Goal: Task Accomplishment & Management: Manage account settings

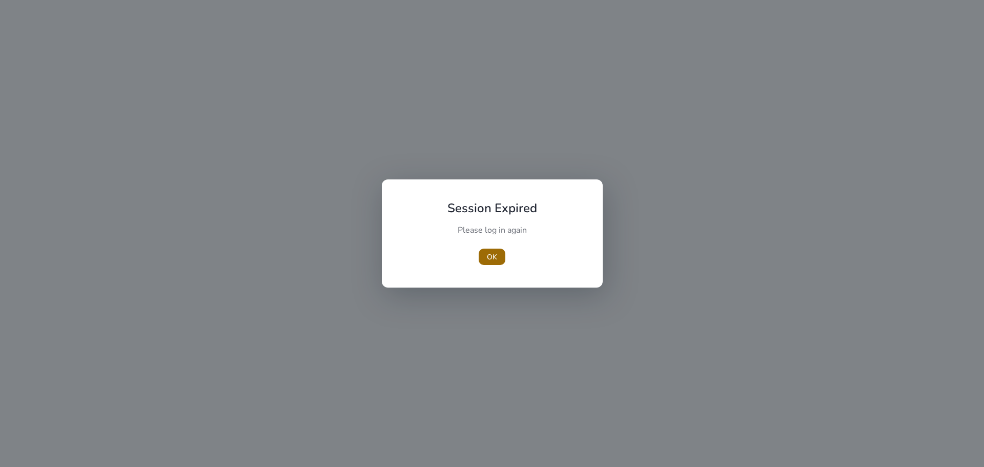
click at [494, 255] on span "OK" at bounding box center [492, 257] width 10 height 11
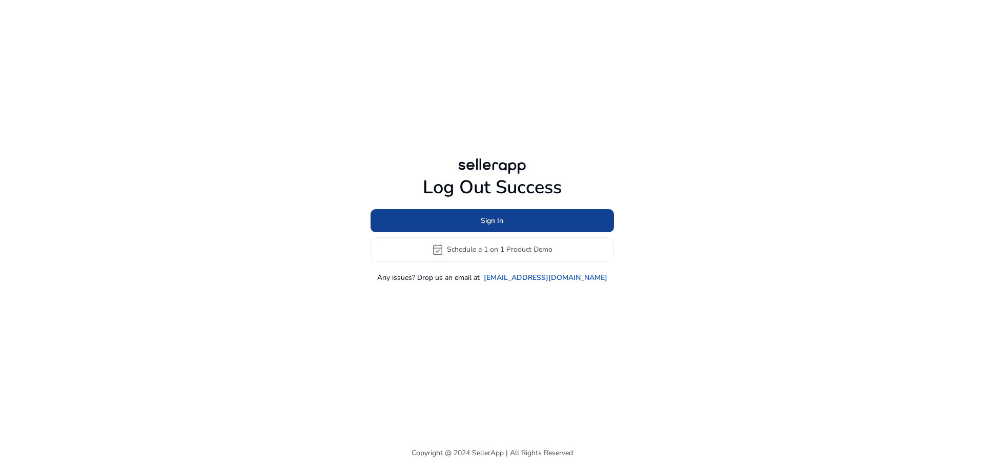
click at [510, 217] on span at bounding box center [493, 220] width 244 height 25
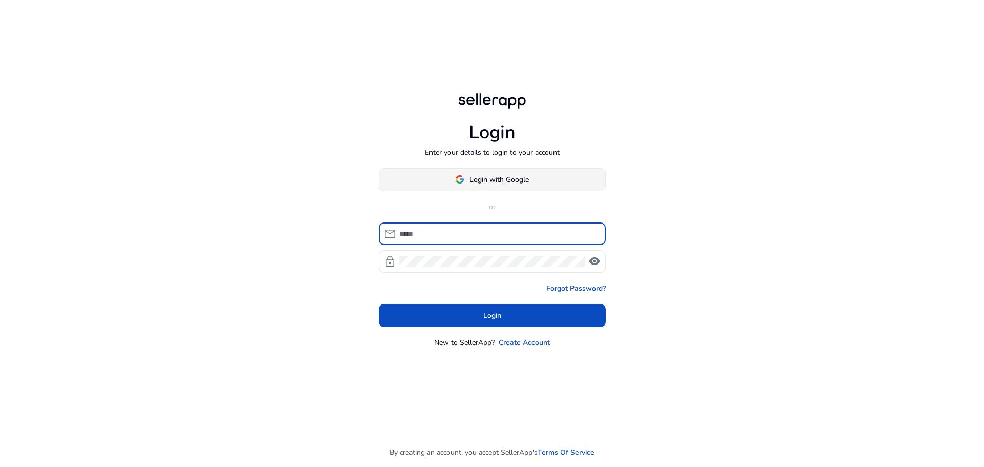
click at [530, 175] on span at bounding box center [492, 179] width 226 height 25
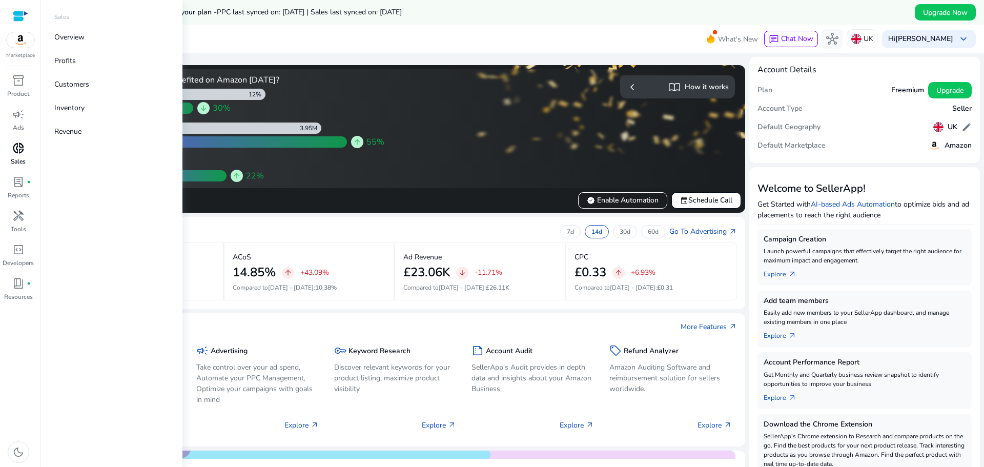
click at [15, 151] on span "donut_small" at bounding box center [18, 148] width 12 height 12
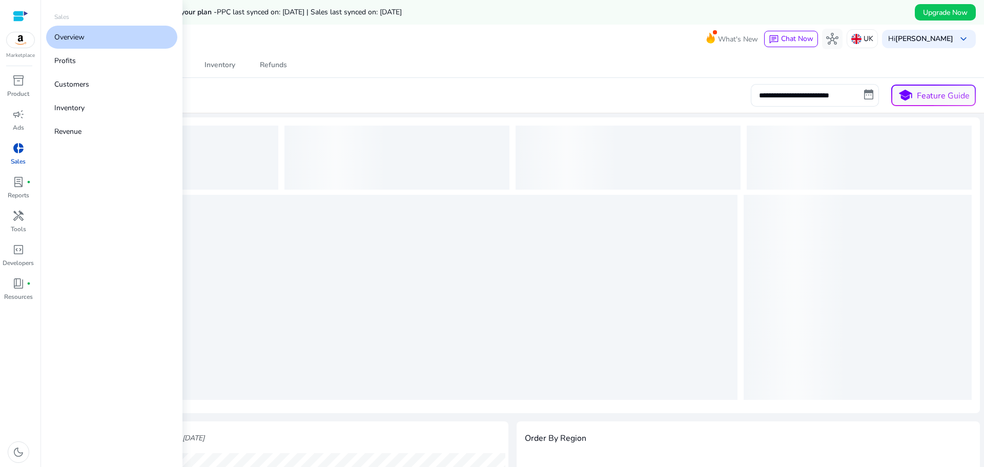
click at [85, 39] on p "Overview" at bounding box center [69, 37] width 30 height 11
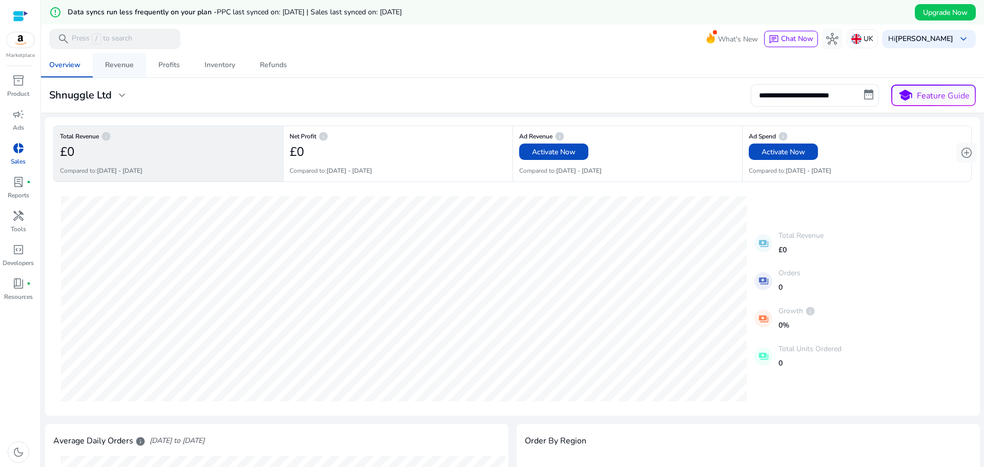
click at [114, 64] on div "Revenue" at bounding box center [119, 65] width 29 height 7
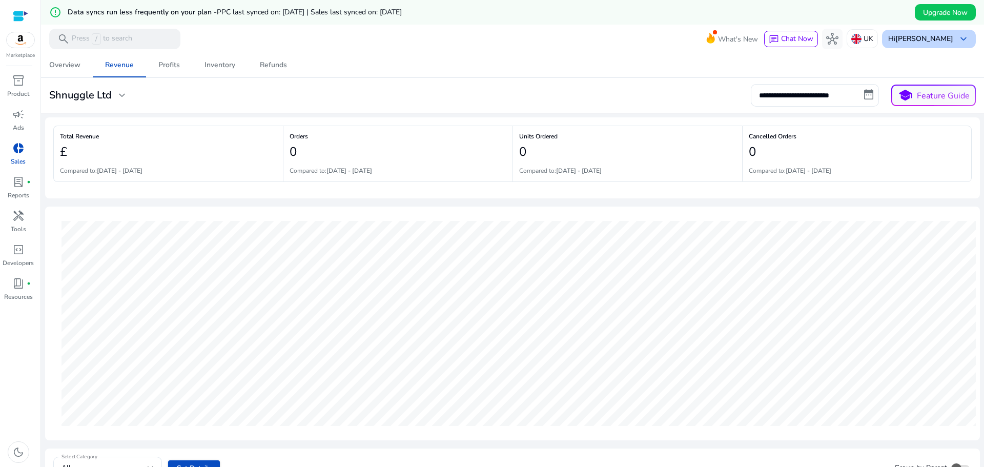
click at [962, 38] on span "keyboard_arrow_down" at bounding box center [964, 39] width 12 height 12
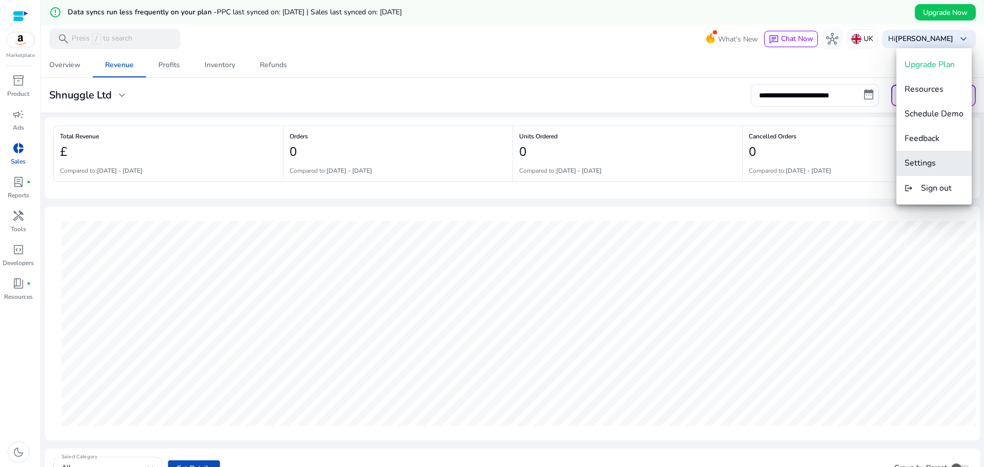
click at [931, 164] on span "Settings" at bounding box center [920, 162] width 31 height 11
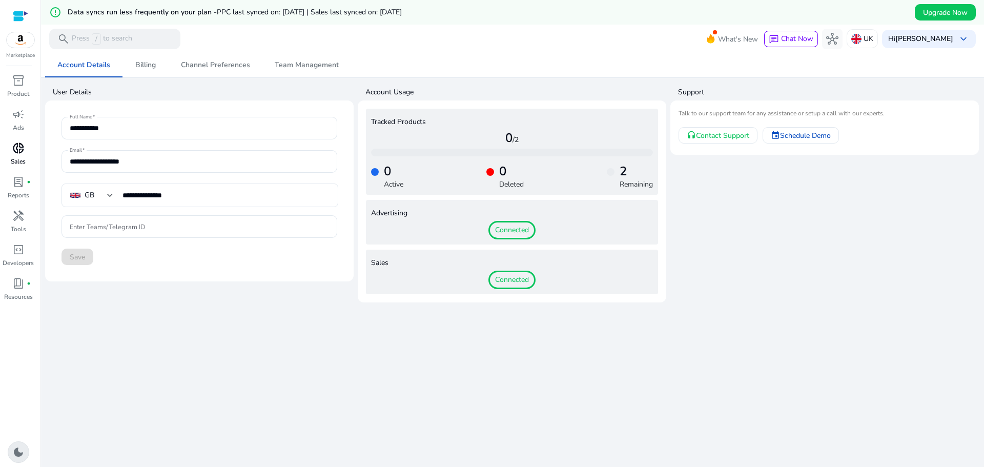
click at [18, 453] on span "dark_mode" at bounding box center [18, 452] width 12 height 12
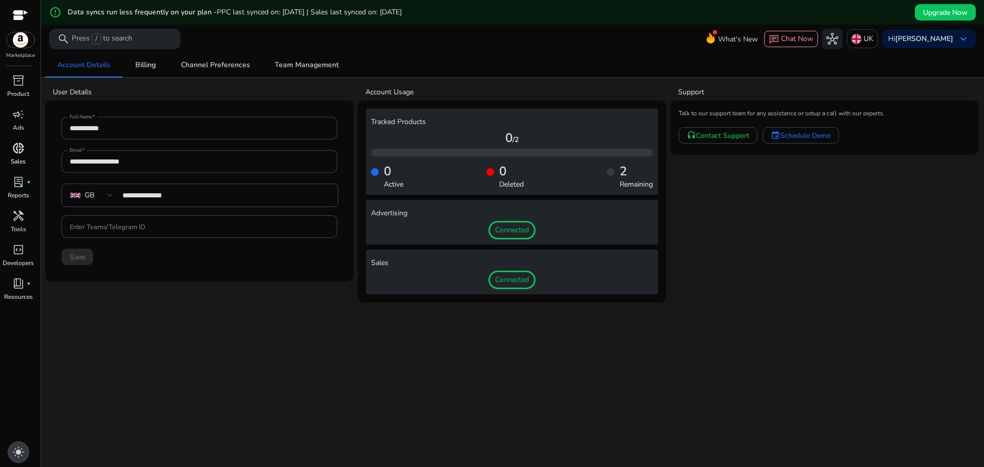
click at [18, 453] on span "light_mode" at bounding box center [18, 452] width 12 height 12
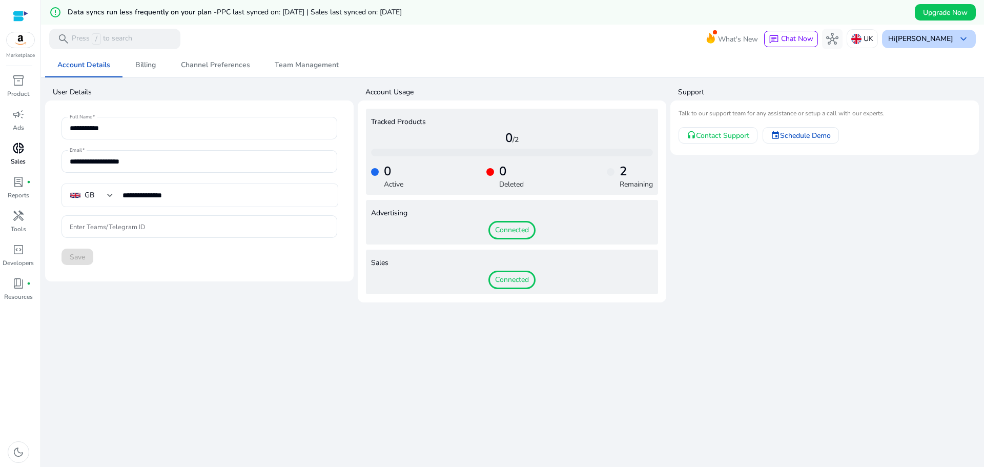
click at [959, 37] on span "keyboard_arrow_down" at bounding box center [964, 39] width 12 height 12
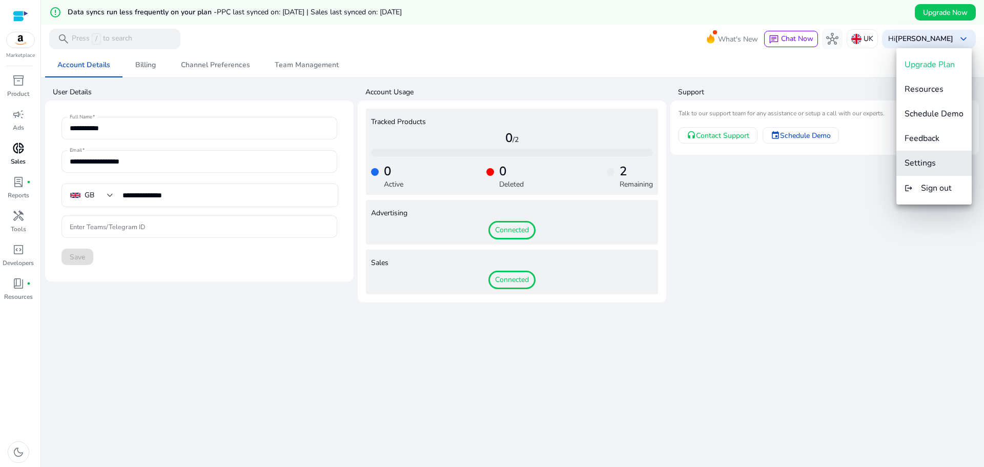
click at [924, 156] on button "Settings" at bounding box center [934, 163] width 75 height 25
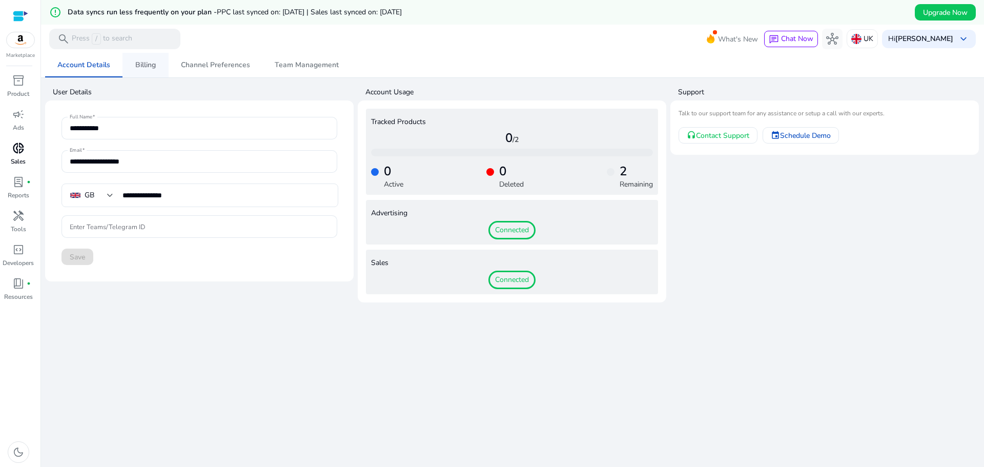
click at [145, 67] on span "Billing" at bounding box center [145, 65] width 21 height 7
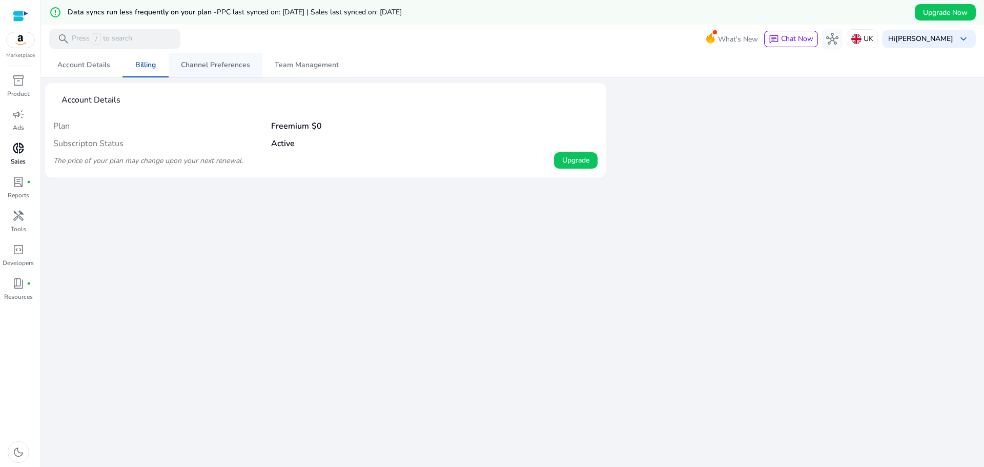
click at [223, 66] on span "Channel Preferences" at bounding box center [215, 65] width 69 height 7
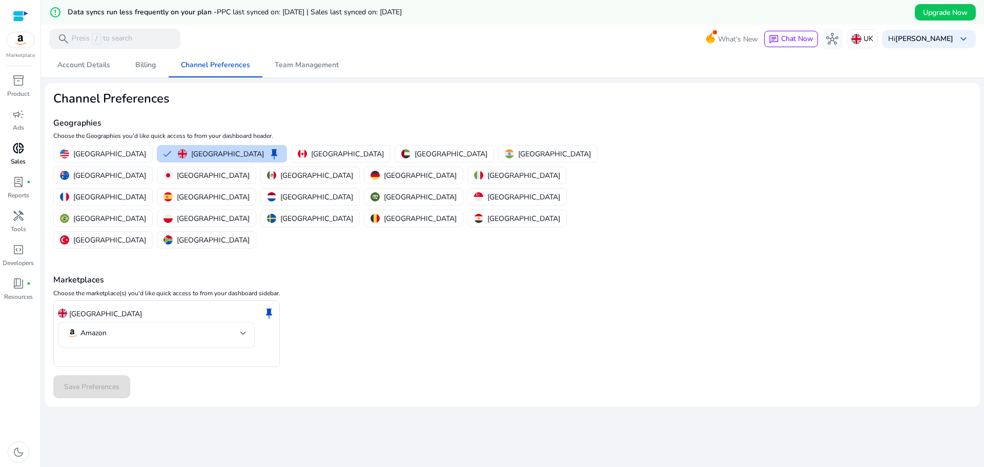
click at [245, 331] on div at bounding box center [243, 333] width 6 height 4
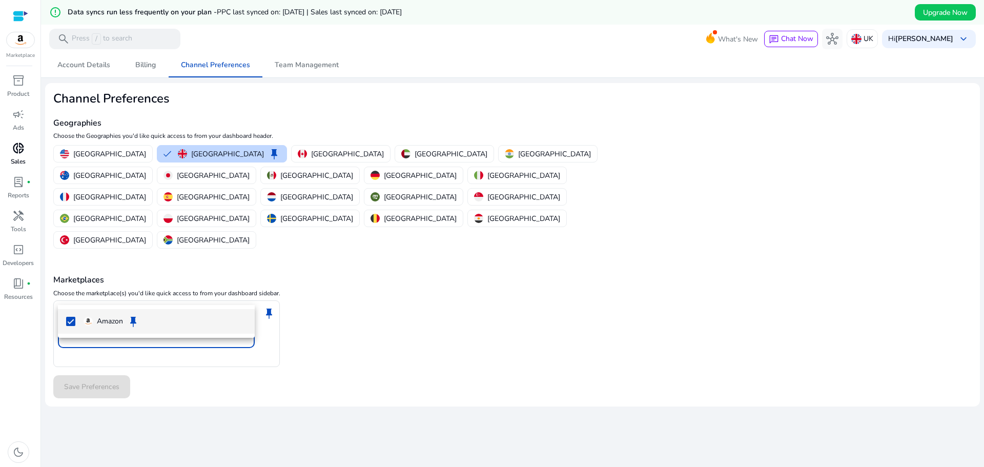
click at [245, 292] on div at bounding box center [492, 233] width 984 height 467
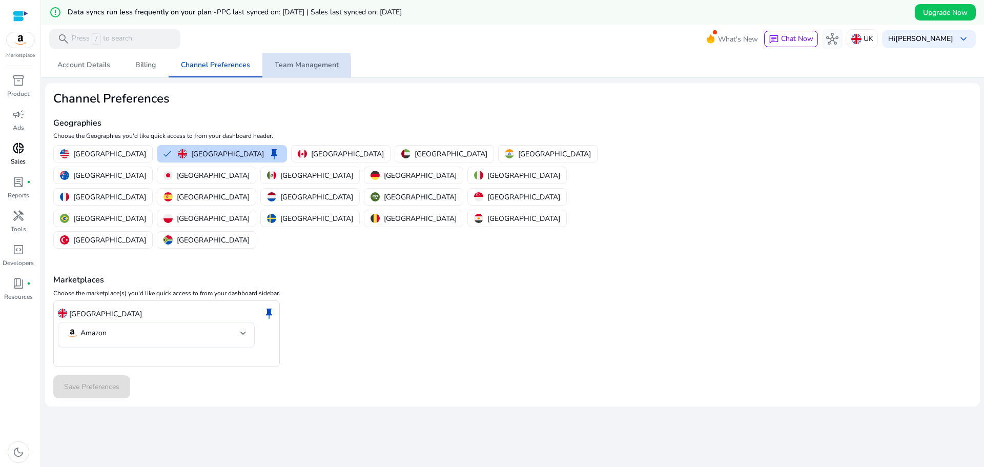
click at [299, 68] on span "Team Management" at bounding box center [307, 65] width 64 height 7
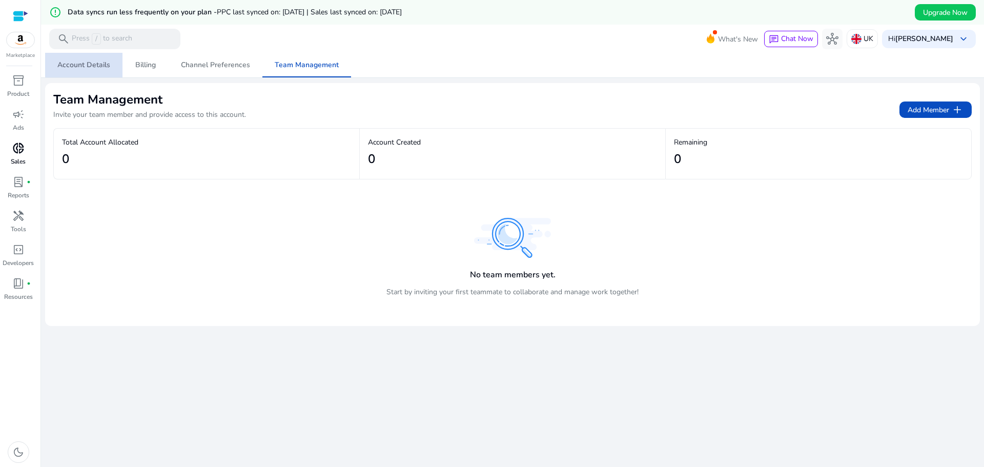
click at [87, 64] on span "Account Details" at bounding box center [83, 65] width 53 height 7
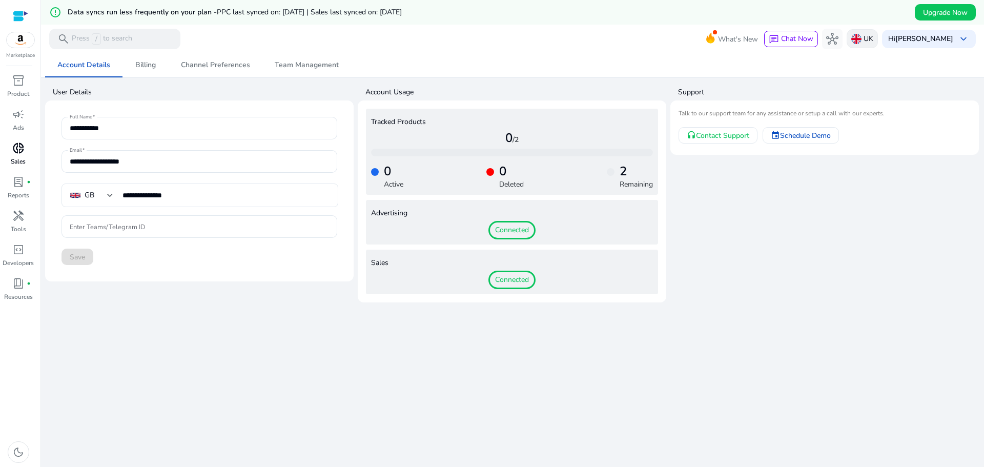
click at [871, 38] on p "UK" at bounding box center [869, 39] width 10 height 18
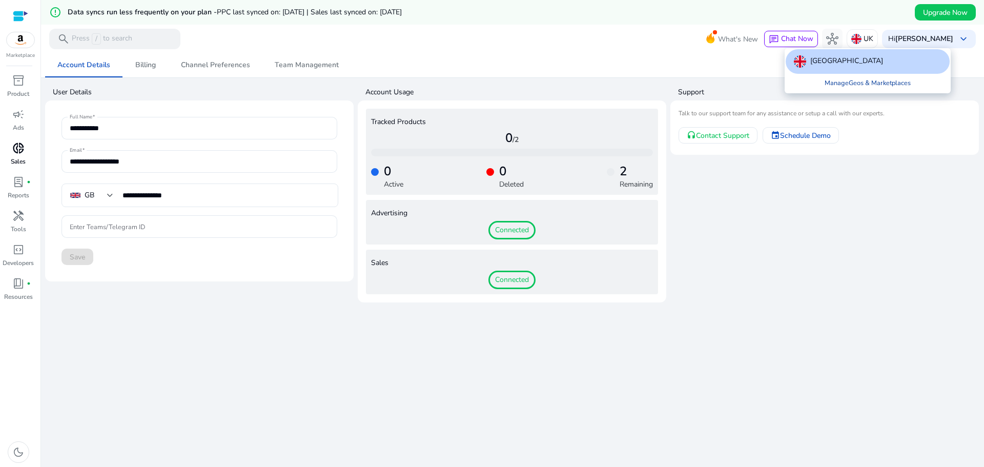
click at [876, 83] on link "Manage Geos & Marketplaces" at bounding box center [868, 83] width 103 height 18
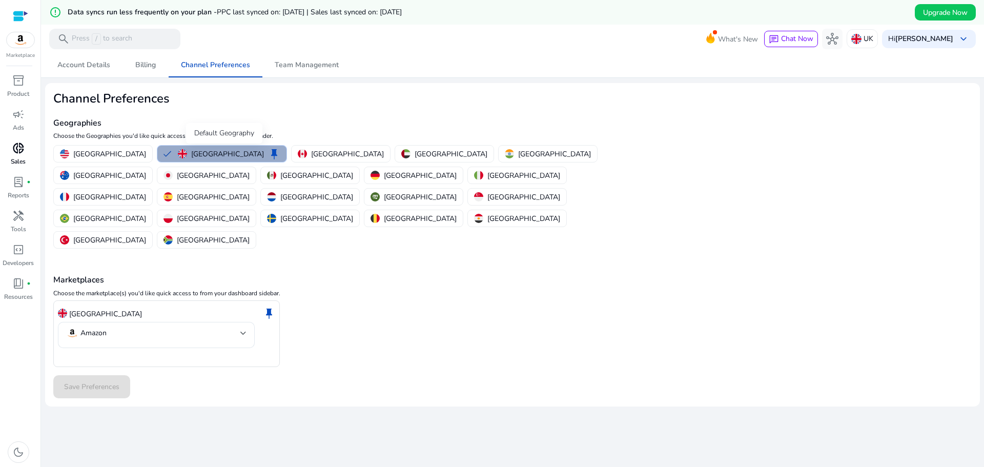
click at [268, 153] on span "keep" at bounding box center [274, 154] width 12 height 12
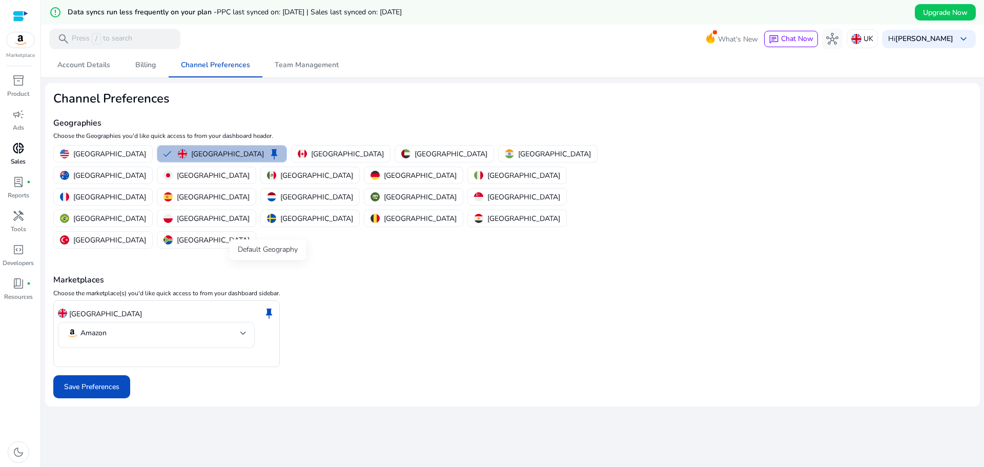
click at [268, 307] on span "keep" at bounding box center [269, 313] width 12 height 12
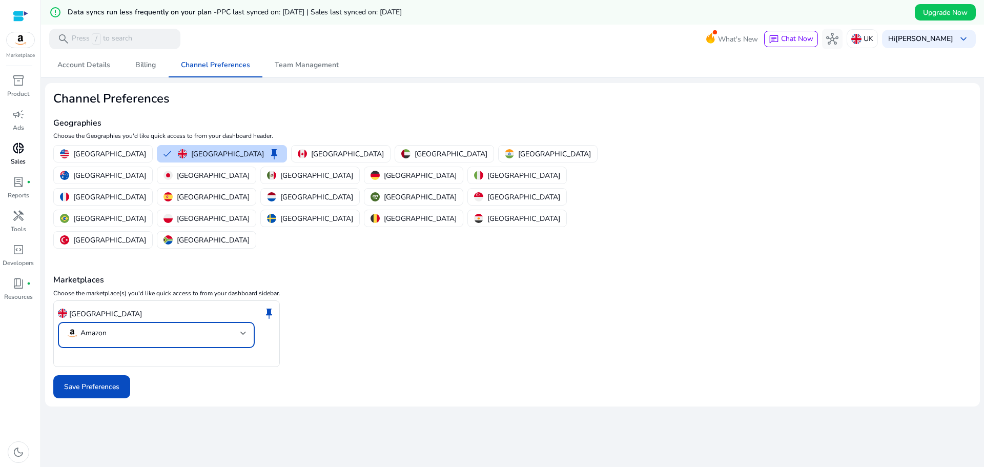
click at [246, 331] on div at bounding box center [243, 333] width 6 height 4
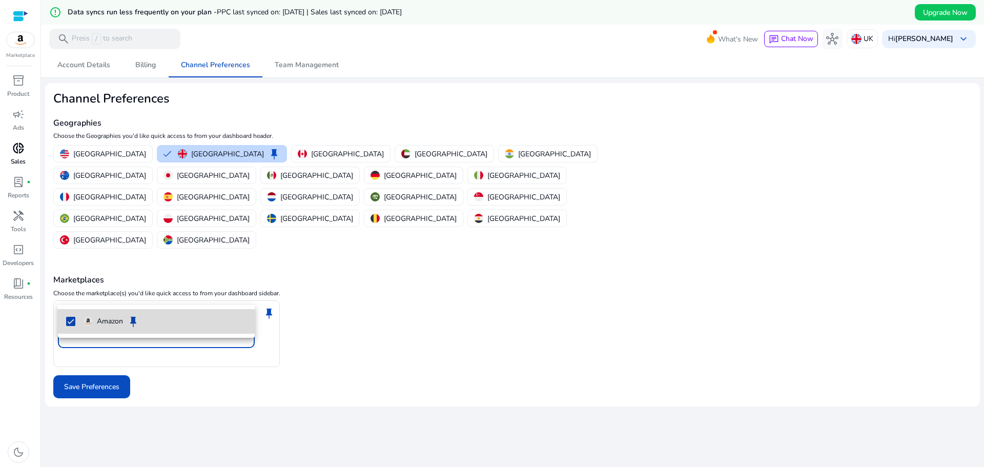
click at [72, 324] on mat-pseudo-checkbox at bounding box center [70, 321] width 9 height 9
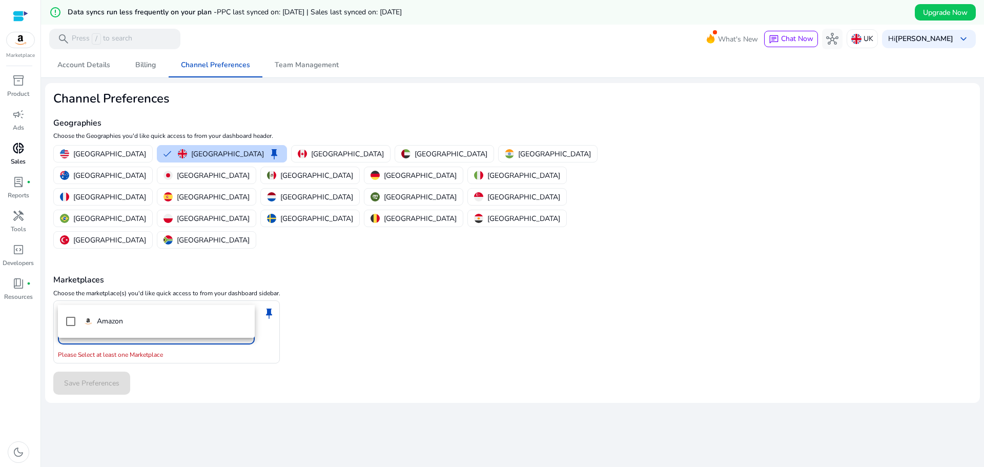
click at [405, 285] on div at bounding box center [492, 233] width 984 height 467
click at [97, 372] on div "Save Preferences" at bounding box center [512, 383] width 919 height 23
click at [157, 153] on button "[GEOGRAPHIC_DATA] keep" at bounding box center [221, 154] width 129 height 16
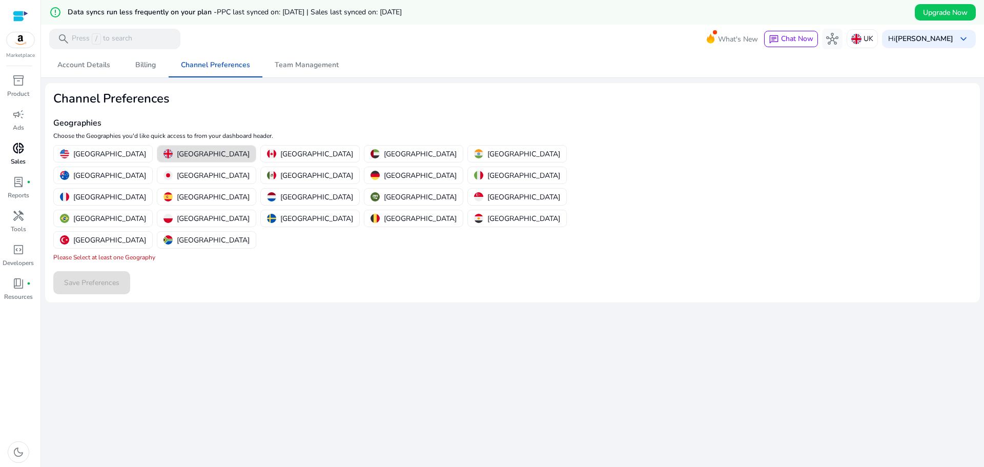
click at [20, 39] on img at bounding box center [21, 39] width 28 height 15
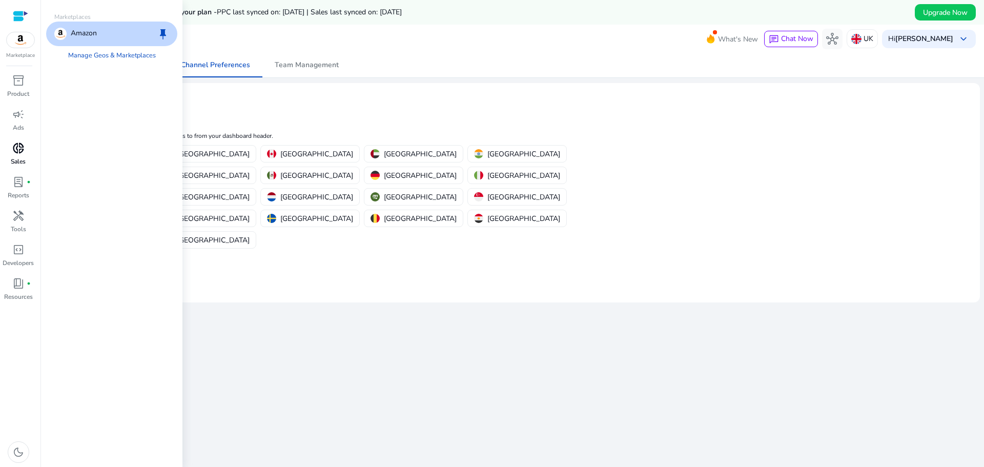
click at [19, 17] on div at bounding box center [20, 16] width 15 height 12
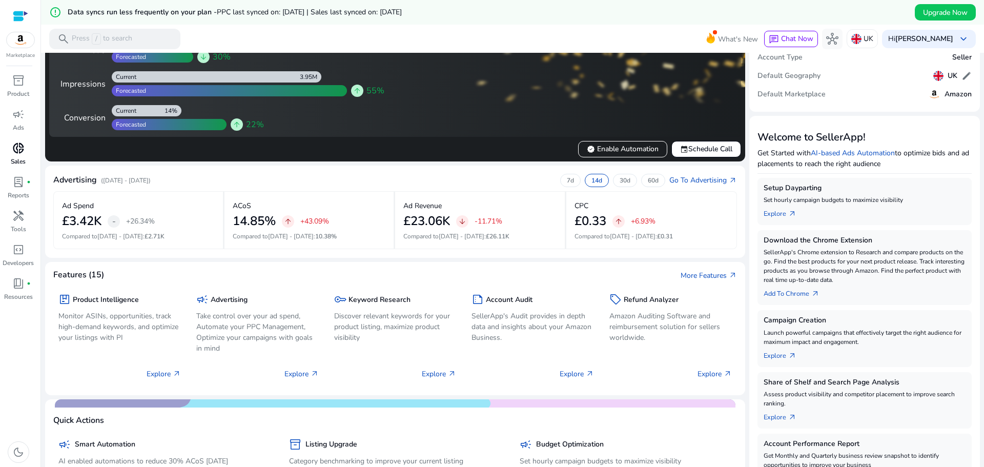
scroll to position [17, 0]
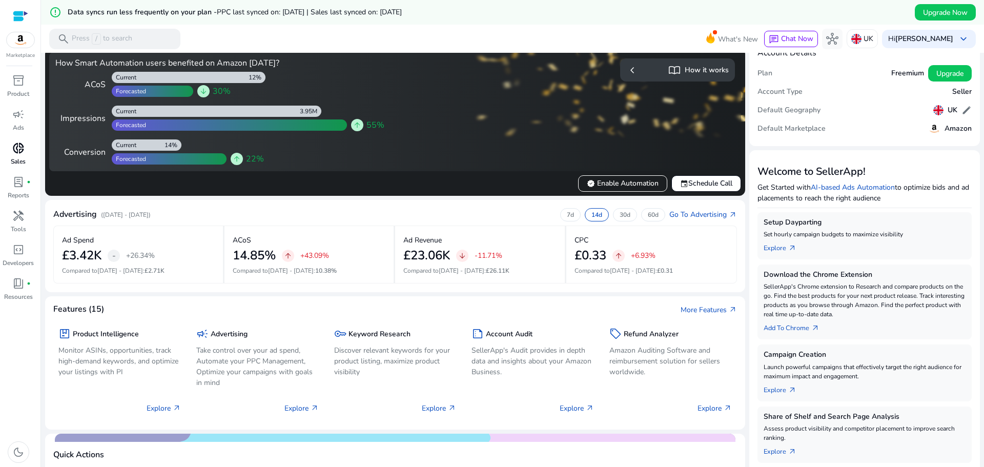
drag, startPoint x: 296, startPoint y: 272, endPoint x: 289, endPoint y: 204, distance: 69.1
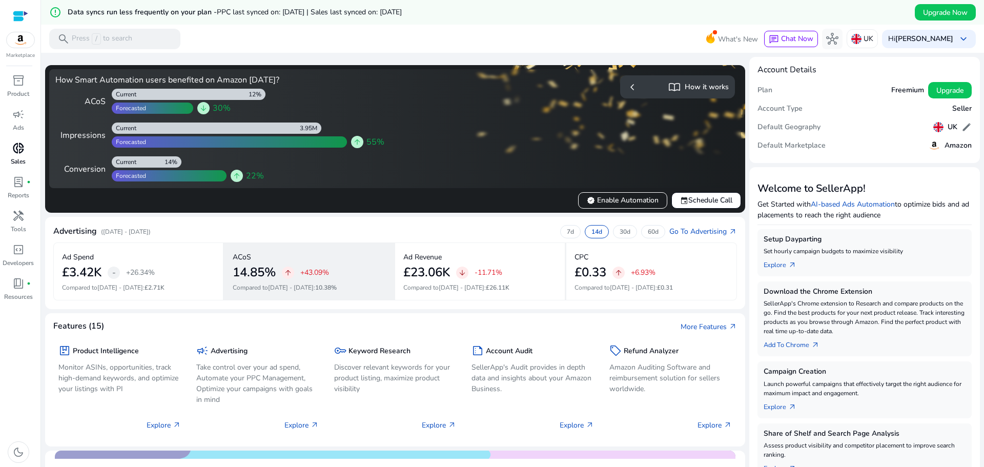
click at [306, 269] on p "+43.09%" at bounding box center [314, 272] width 29 height 7
click at [287, 272] on span "arrow_upward" at bounding box center [288, 273] width 8 height 8
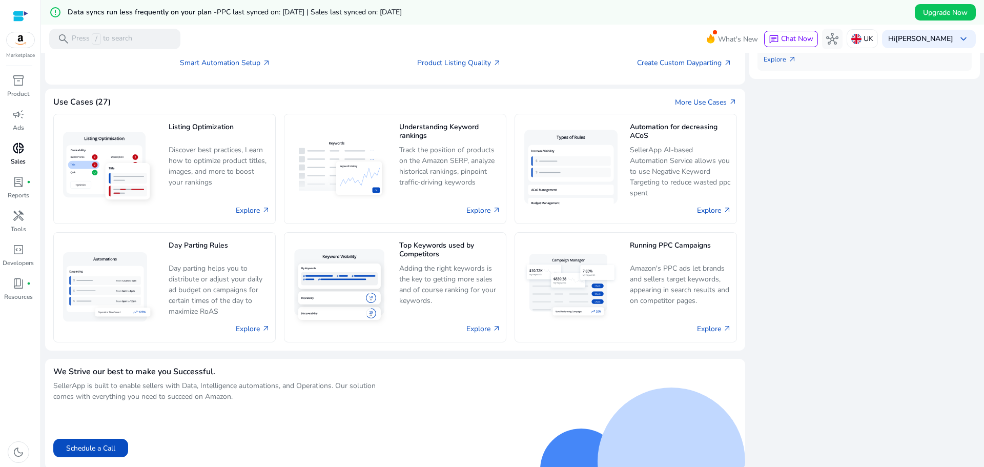
scroll to position [473, 0]
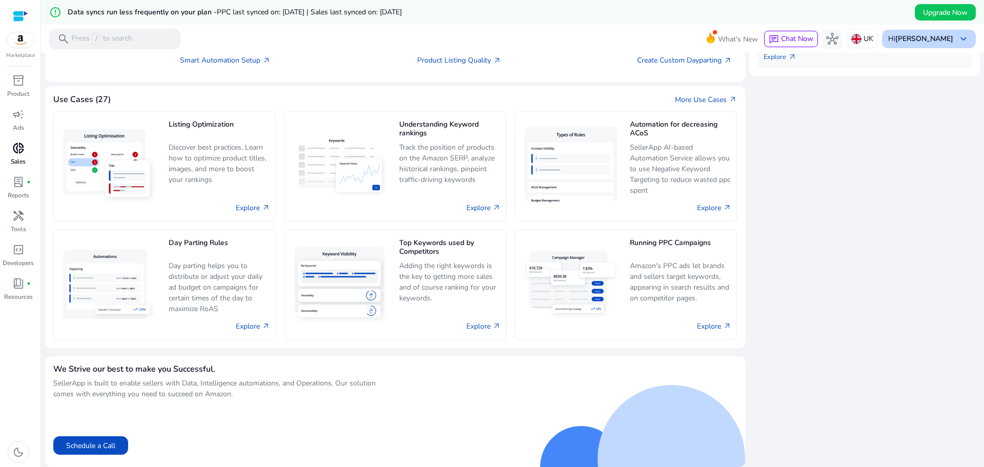
click at [928, 39] on b "[PERSON_NAME]" at bounding box center [925, 39] width 58 height 10
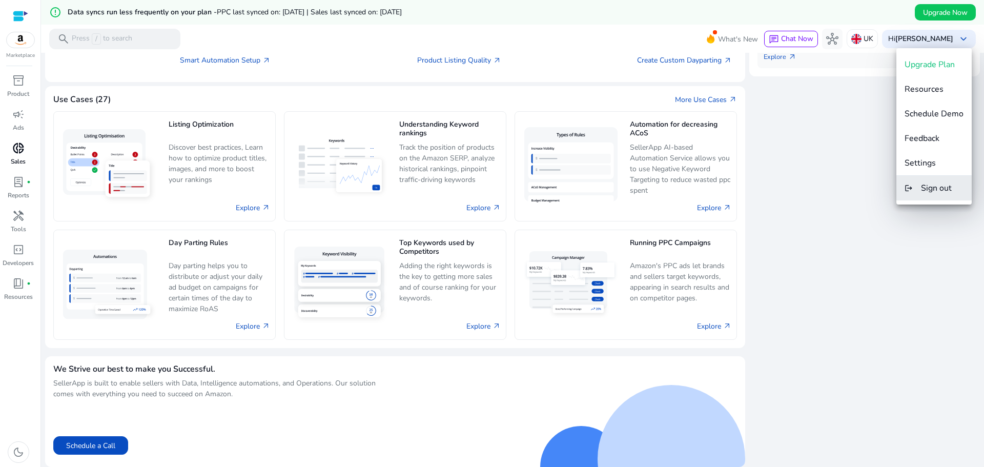
click at [935, 191] on span "Sign out" at bounding box center [936, 188] width 31 height 11
